Goal: Find specific page/section: Find specific page/section

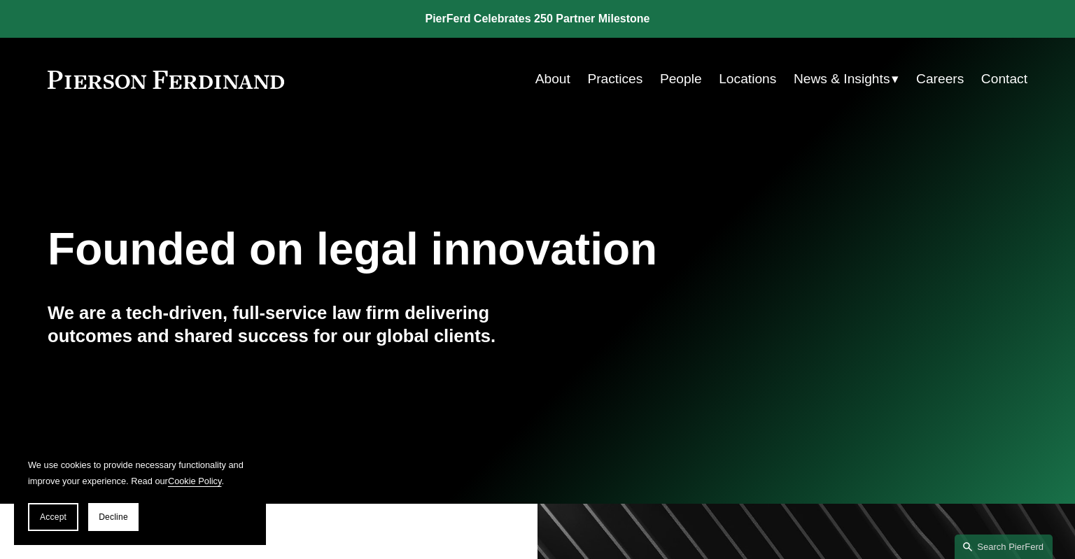
click at [752, 80] on link "Locations" at bounding box center [747, 79] width 57 height 27
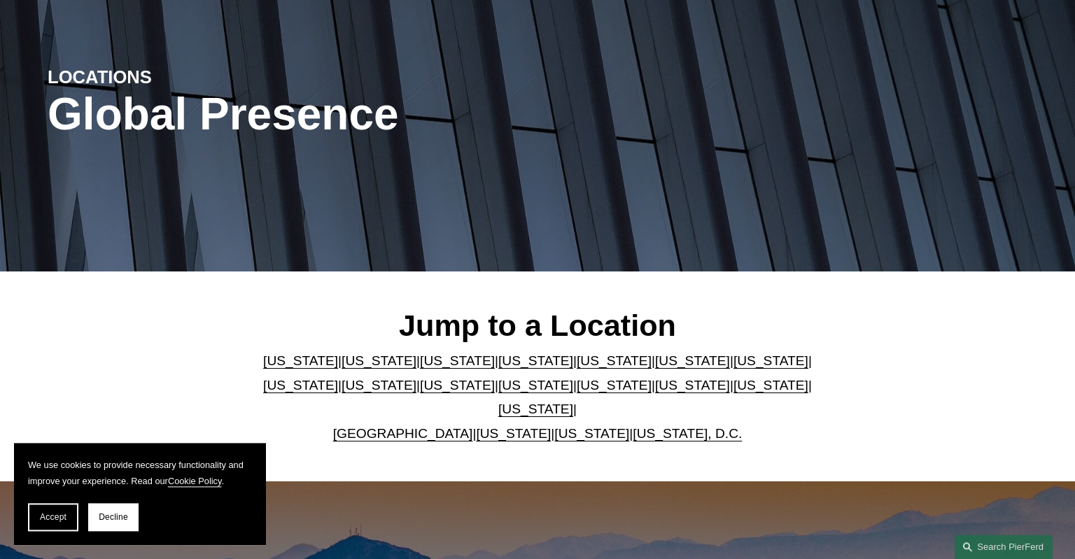
scroll to position [130, 0]
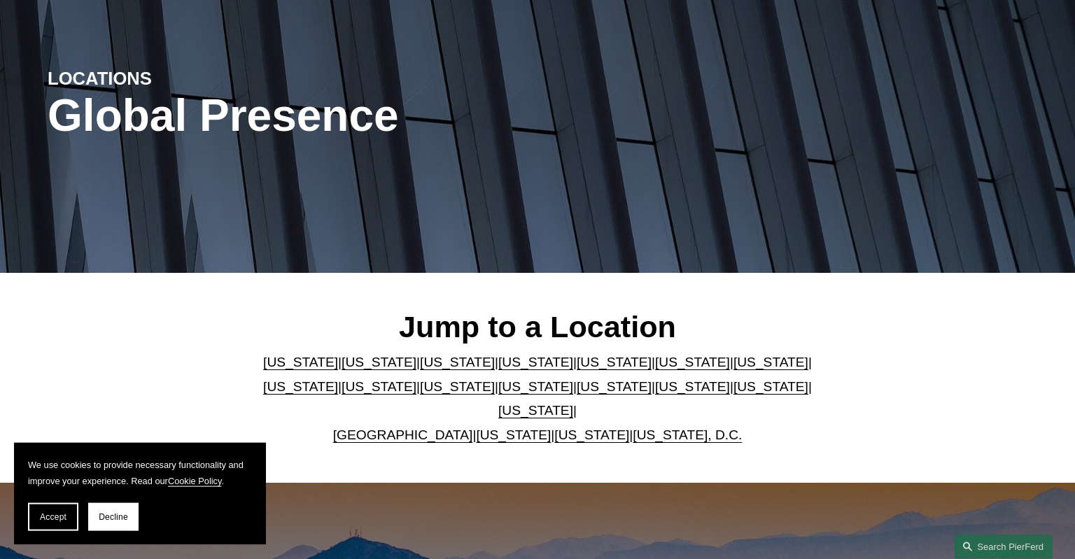
click at [734, 393] on link "[US_STATE]" at bounding box center [771, 386] width 75 height 15
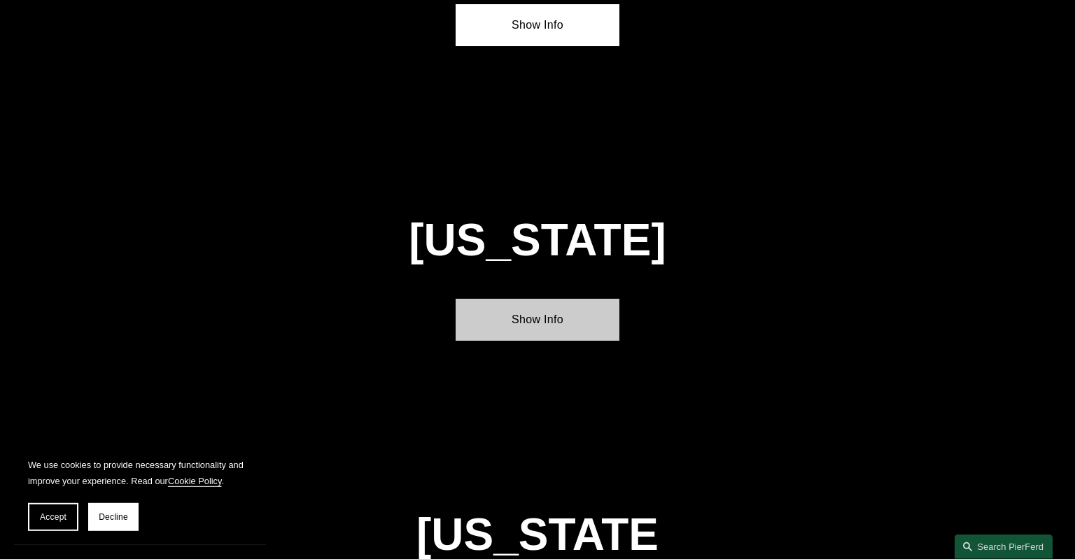
scroll to position [4435, 0]
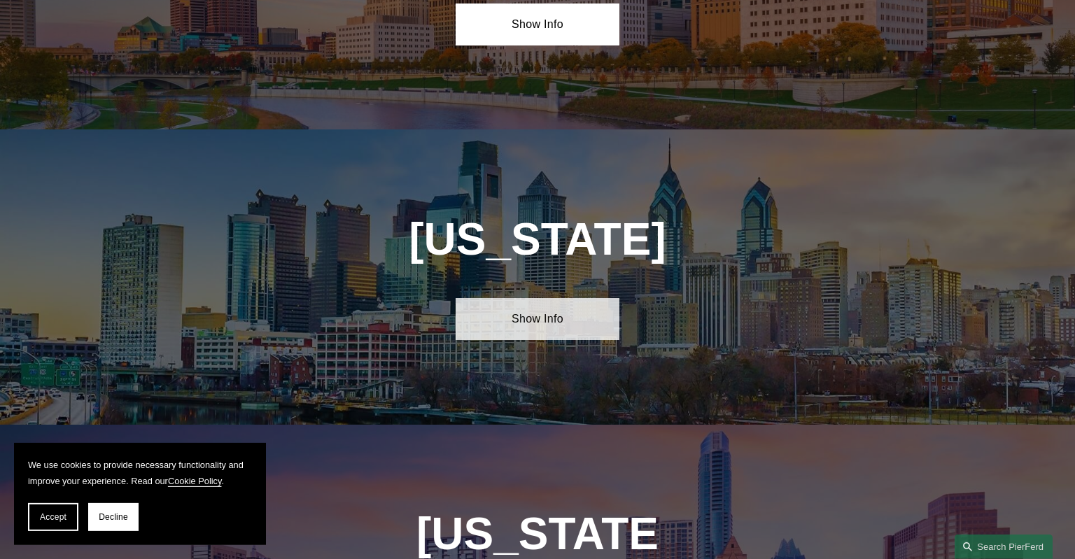
click at [578, 298] on link "Show Info" at bounding box center [537, 319] width 163 height 42
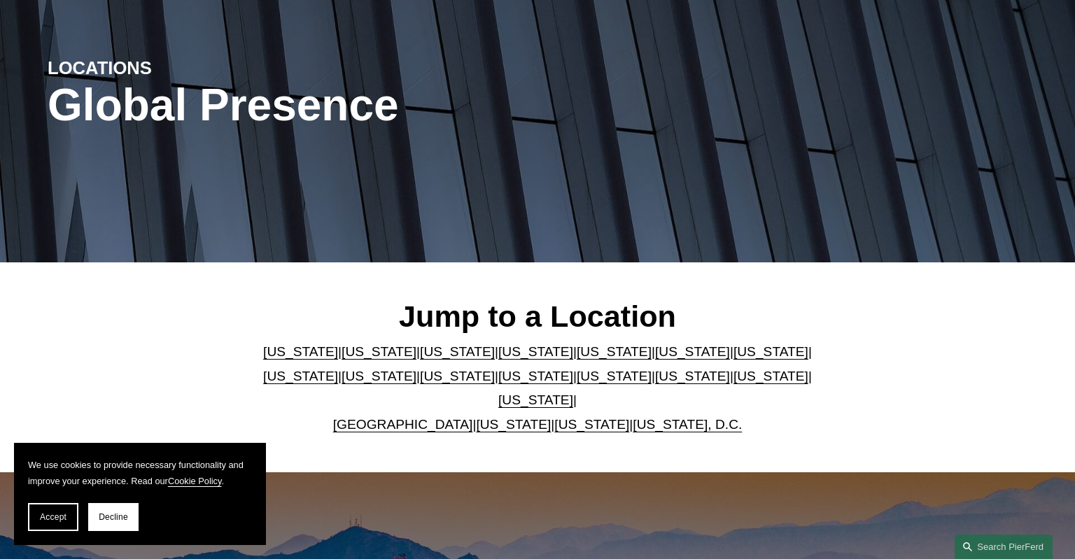
scroll to position [0, 0]
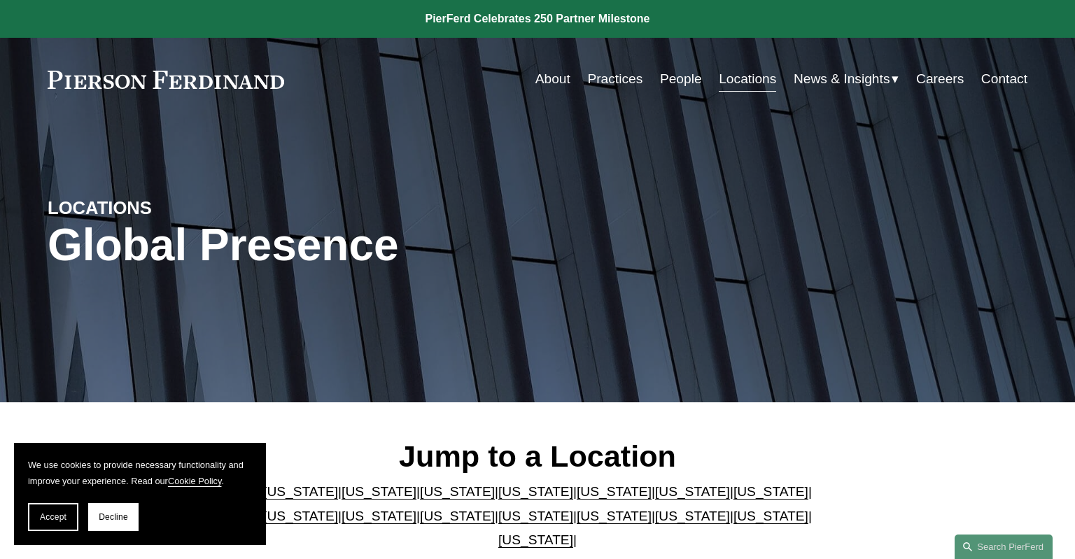
click at [933, 74] on link "Careers" at bounding box center [940, 79] width 48 height 27
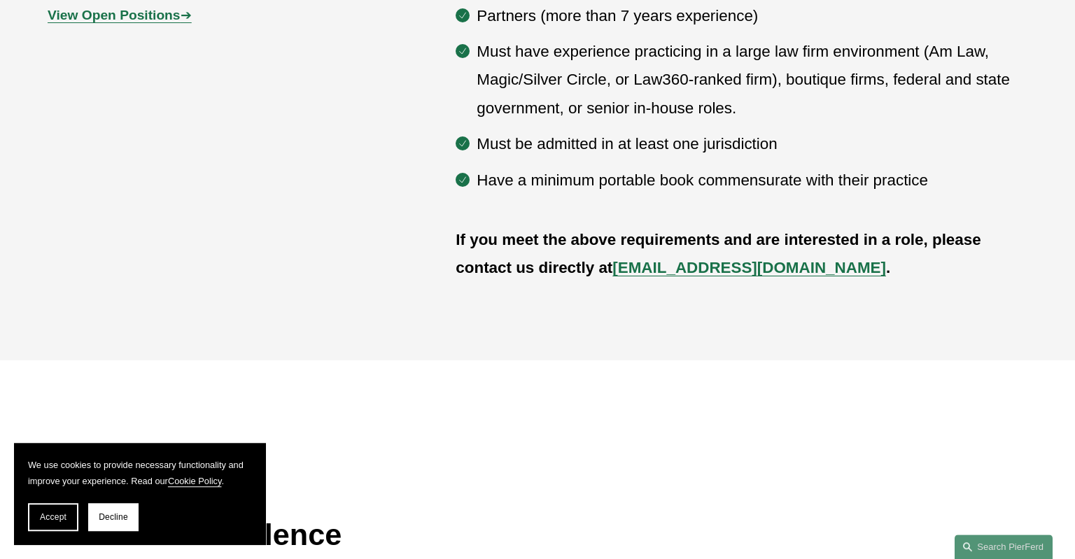
scroll to position [888, 0]
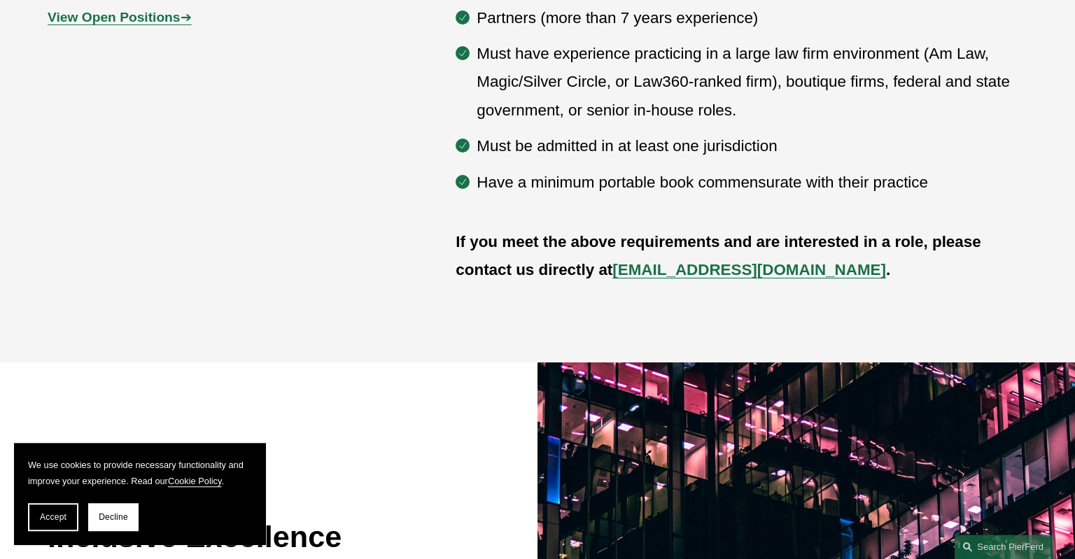
click at [151, 18] on strong "View Open Positions" at bounding box center [114, 17] width 132 height 15
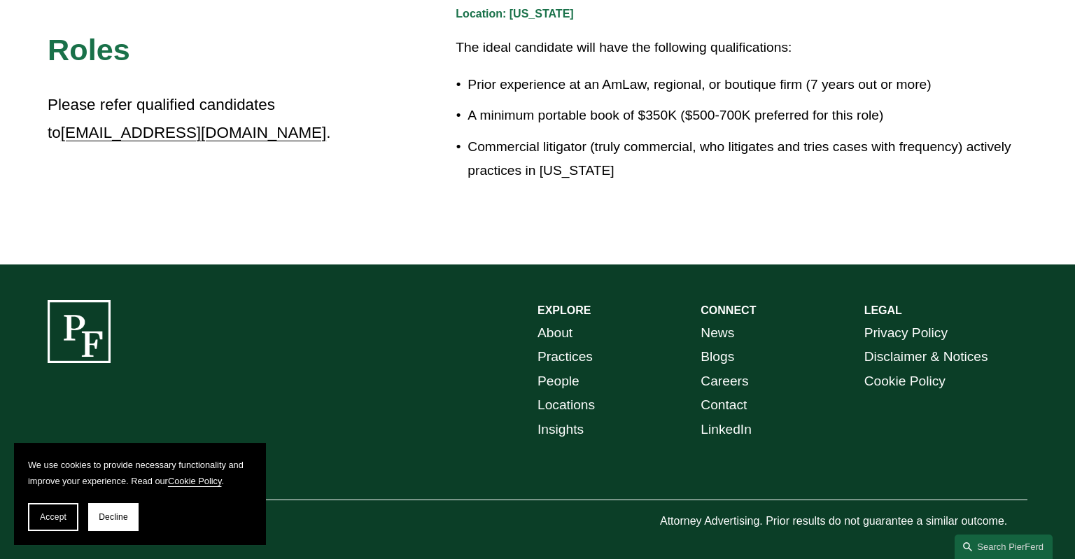
scroll to position [2570, 0]
